Goal: Information Seeking & Learning: Compare options

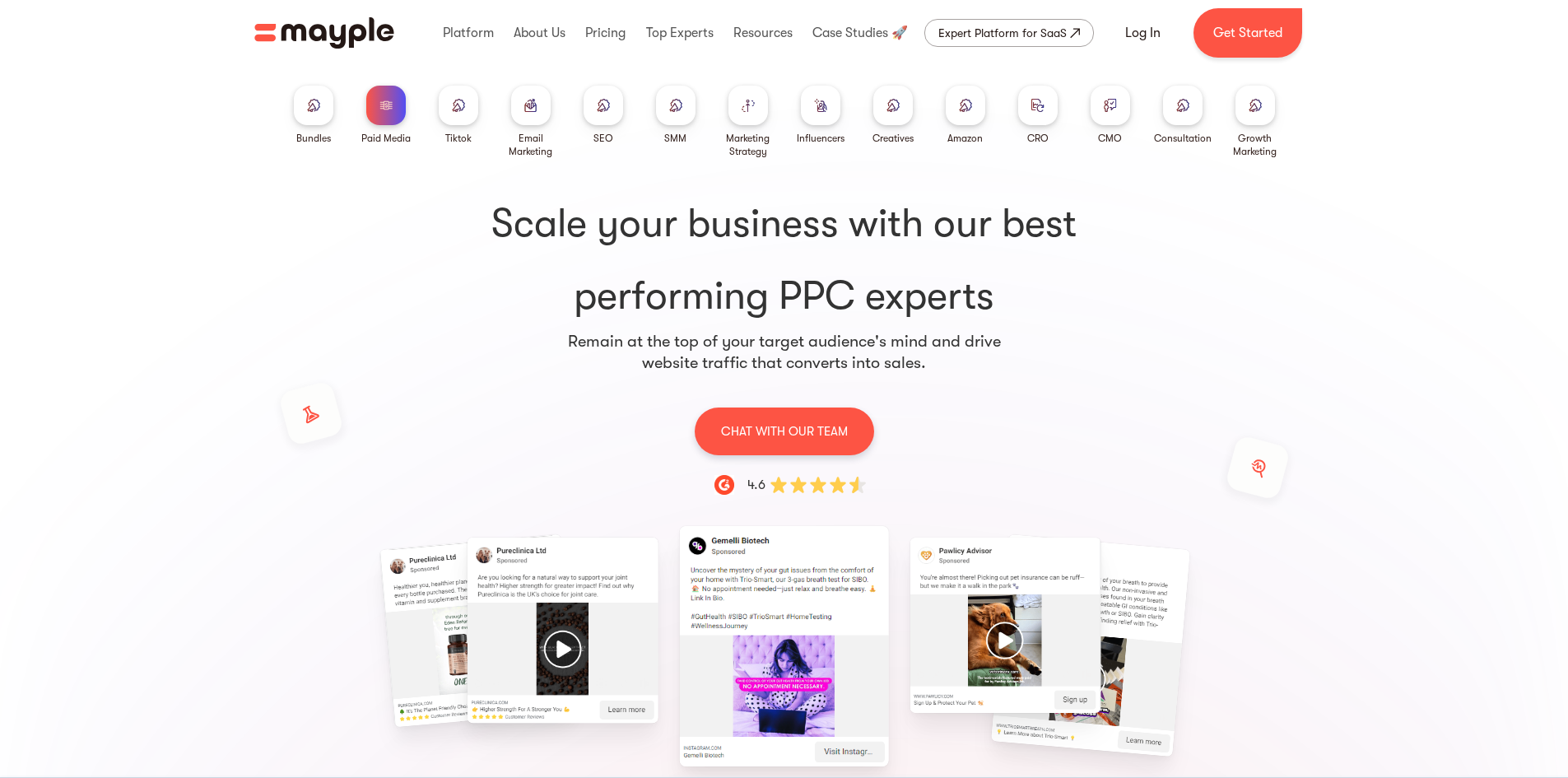
click at [299, 133] on div "Bundles" at bounding box center [312, 138] width 34 height 13
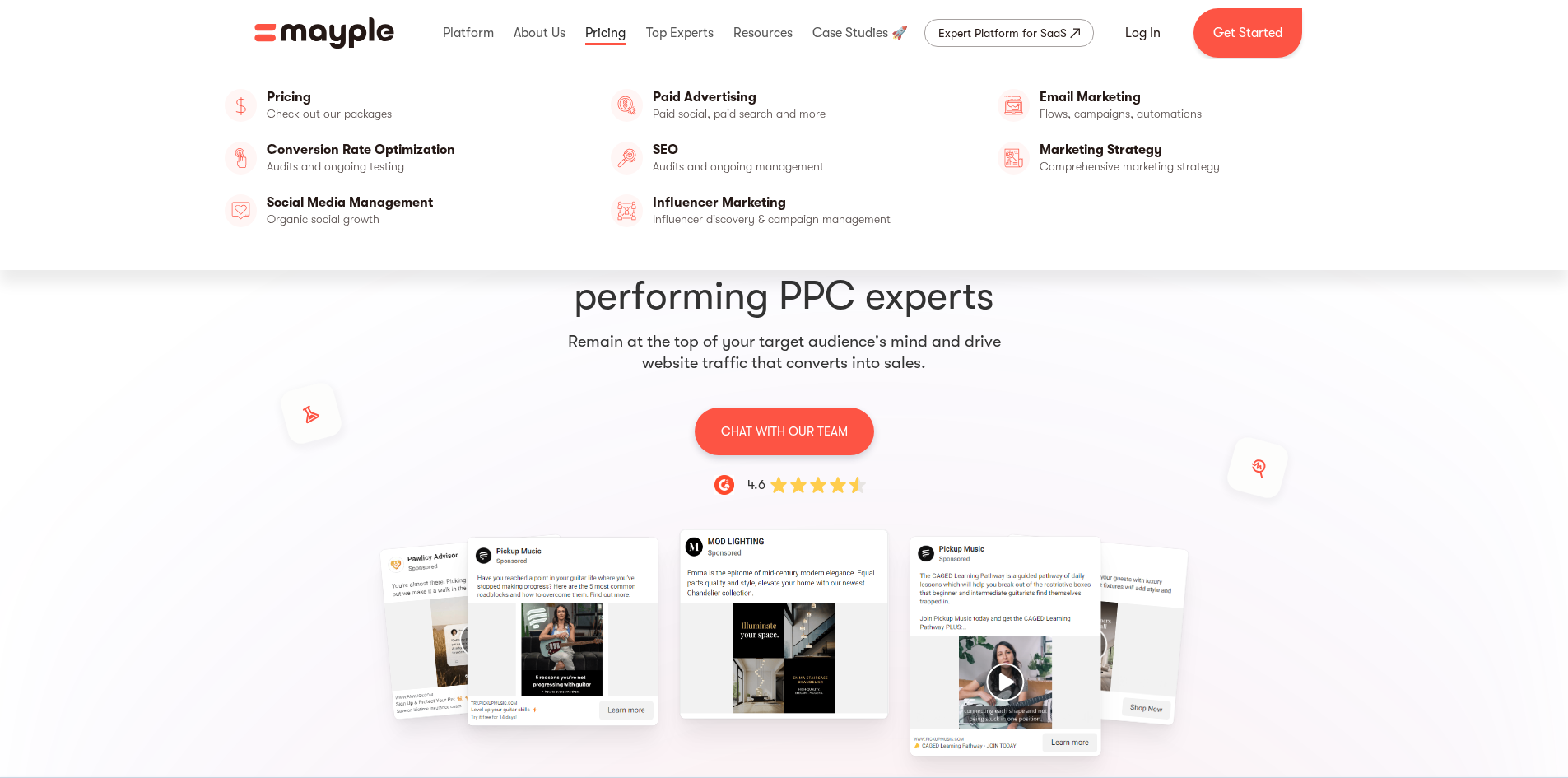
click at [590, 27] on link at bounding box center [605, 33] width 49 height 53
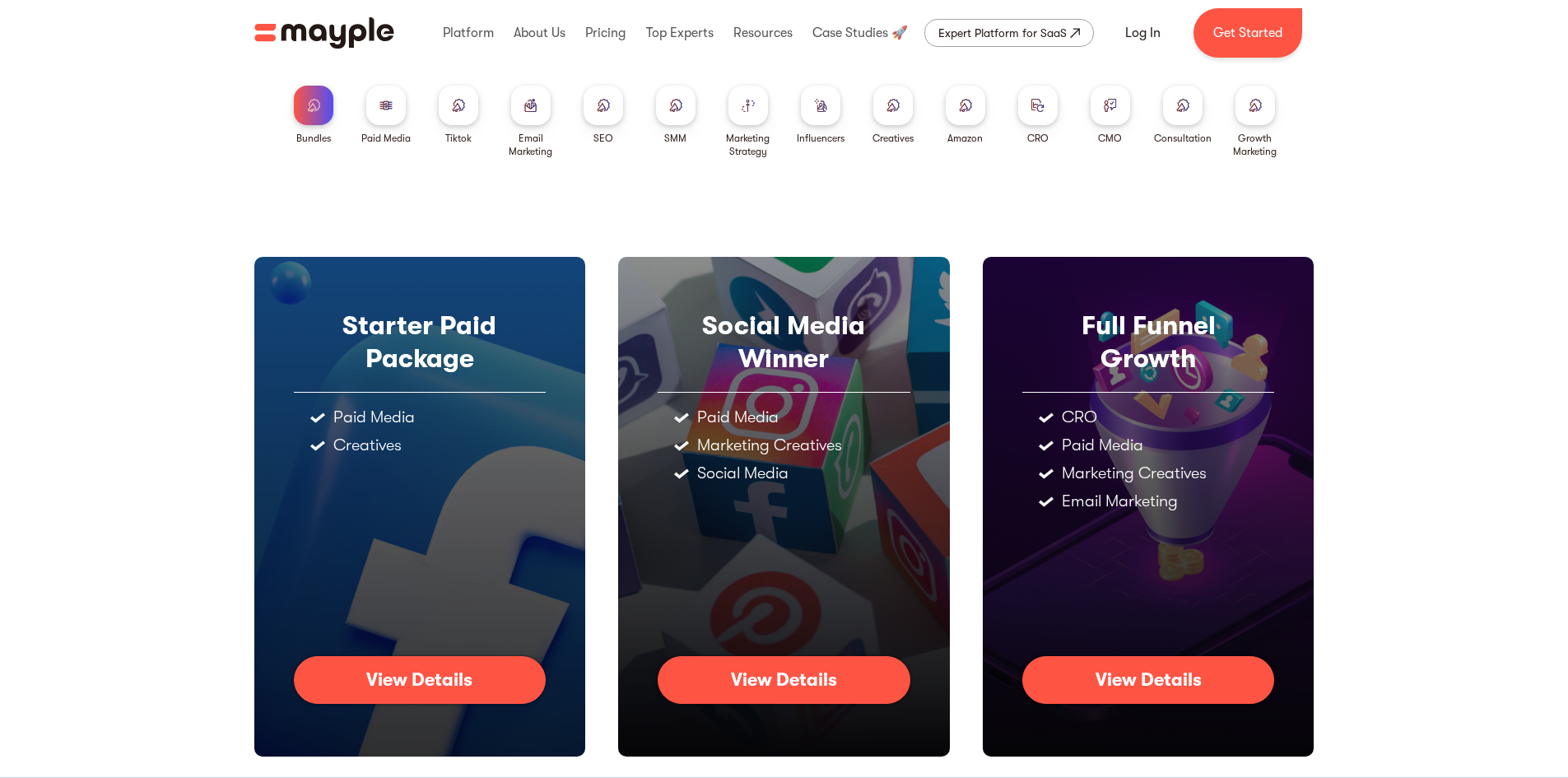
click at [411, 685] on div "View Details" at bounding box center [419, 679] width 106 height 21
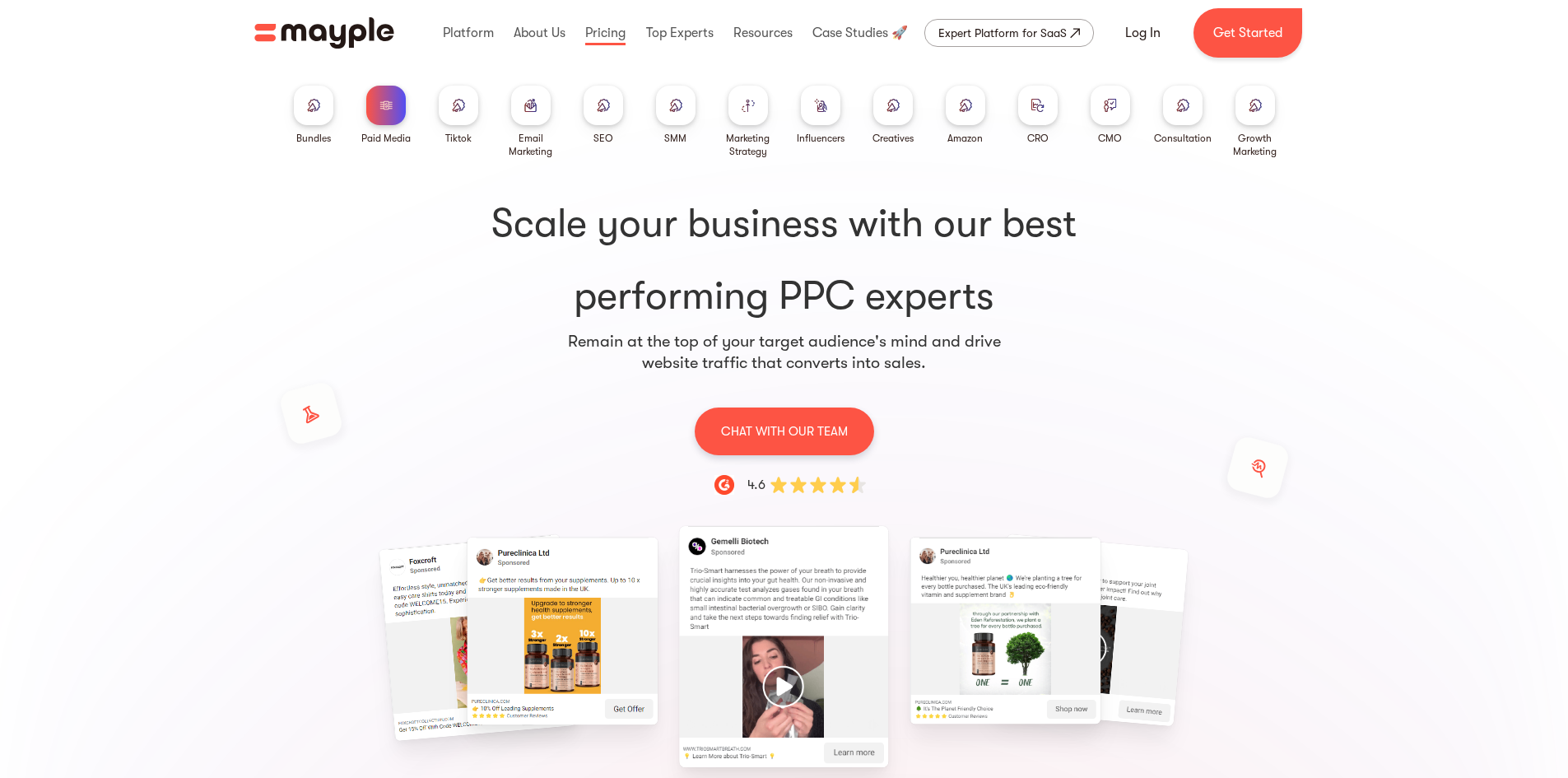
click at [591, 27] on link at bounding box center [605, 33] width 49 height 53
